Goal: Information Seeking & Learning: Learn about a topic

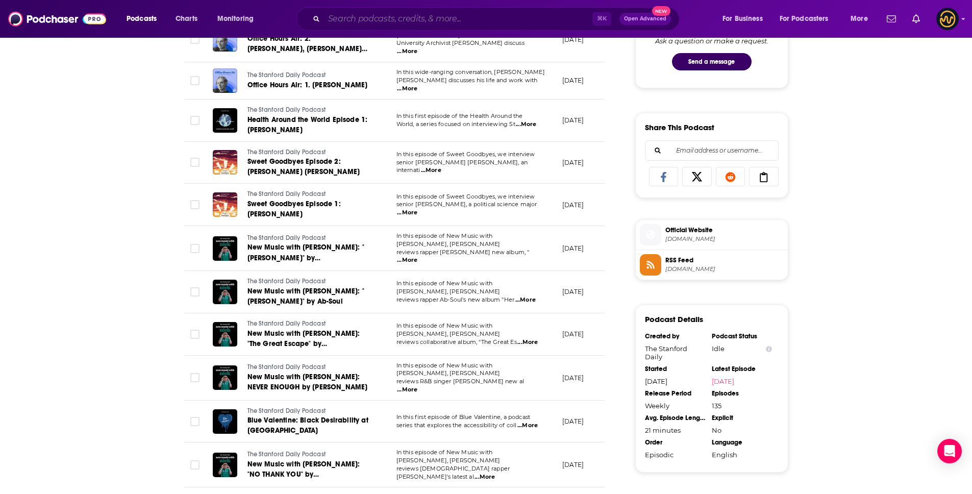
click at [394, 18] on input "Search podcasts, credits, & more..." at bounding box center [458, 19] width 268 height 16
click at [411, 21] on input "Search podcasts, credits, & more..." at bounding box center [458, 19] width 268 height 16
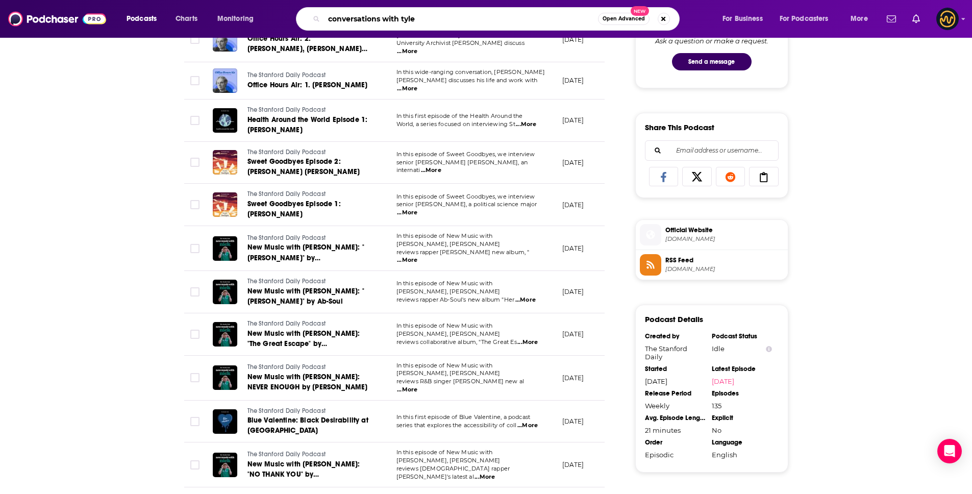
type input "conversations with [PERSON_NAME]"
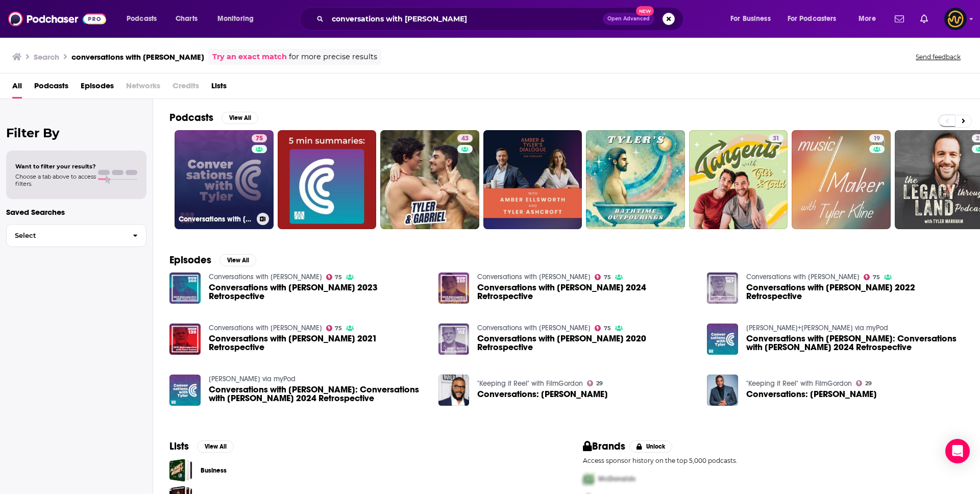
click at [222, 172] on link "75 Conversations with [PERSON_NAME]" at bounding box center [224, 179] width 99 height 99
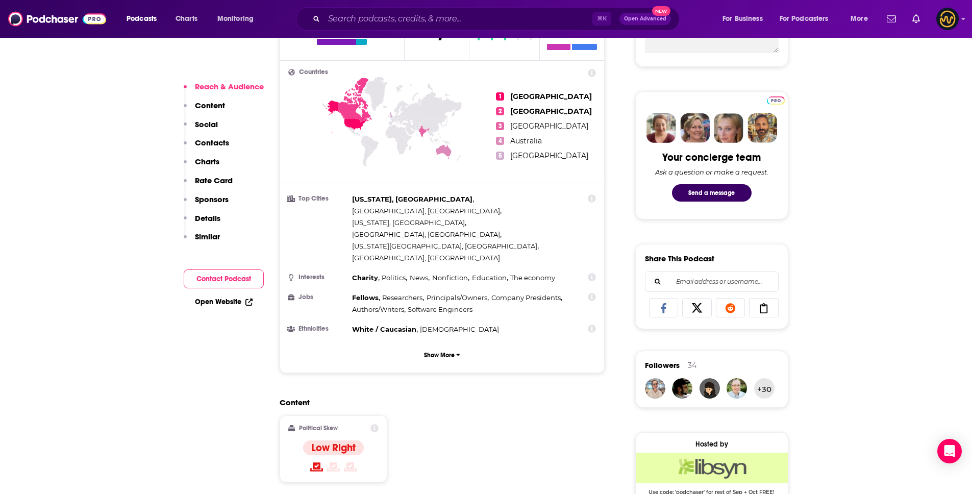
scroll to position [834, 0]
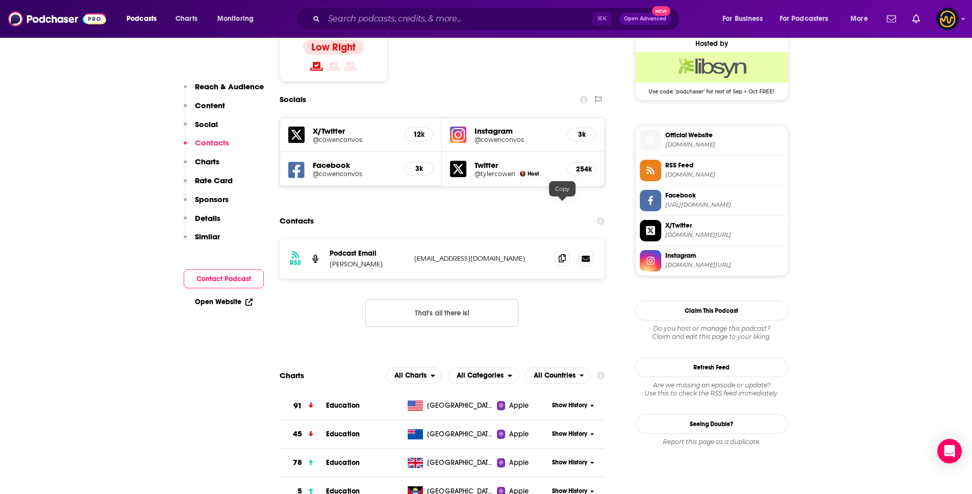
click at [562, 254] on icon at bounding box center [562, 258] width 7 height 8
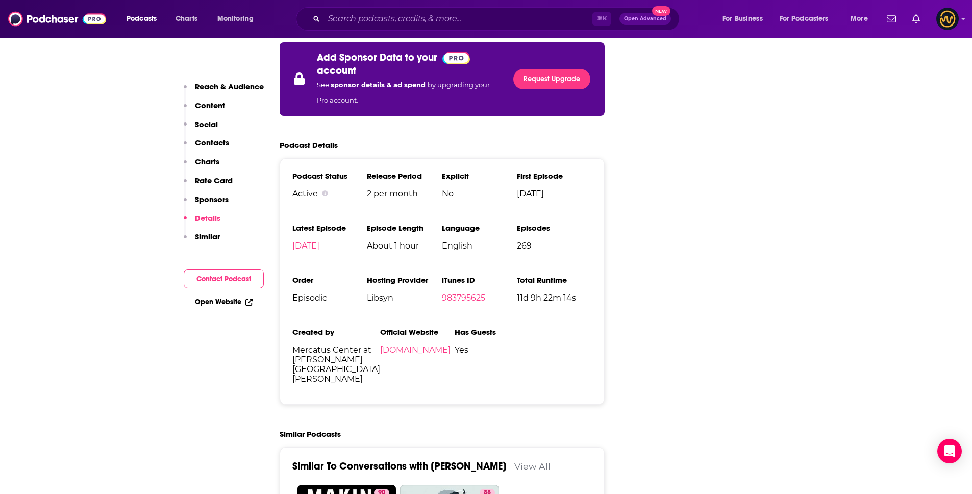
scroll to position [1822, 0]
